Goal: Check status: Check status

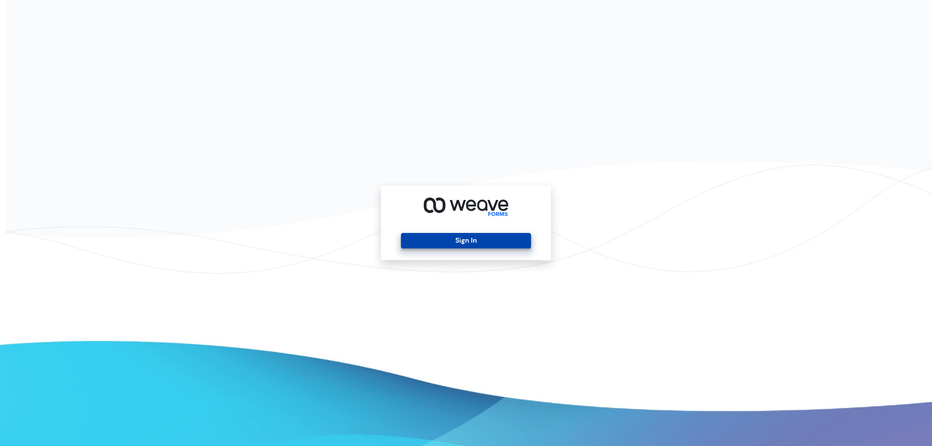
click at [513, 236] on button "Sign In" at bounding box center [466, 241] width 130 height 16
click at [421, 235] on button "Sign In" at bounding box center [466, 241] width 130 height 16
click at [510, 235] on button "Sign In" at bounding box center [466, 241] width 130 height 16
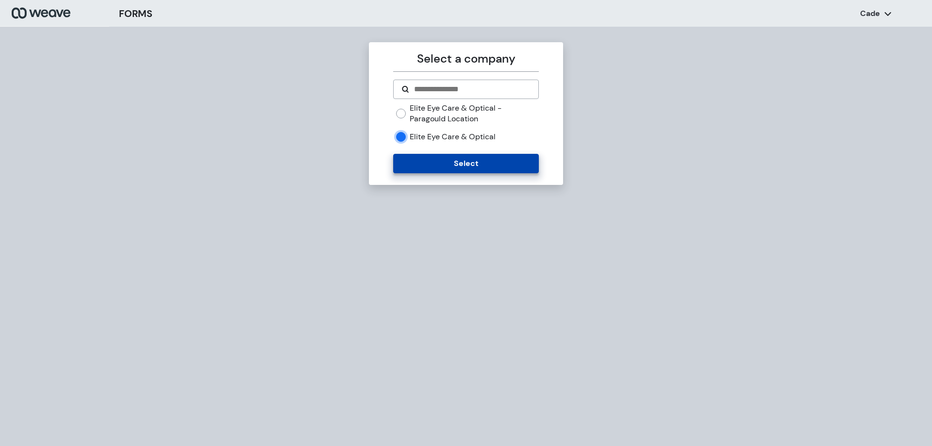
click at [432, 162] on button "Select" at bounding box center [465, 163] width 145 height 19
